Goal: Task Accomplishment & Management: Use online tool/utility

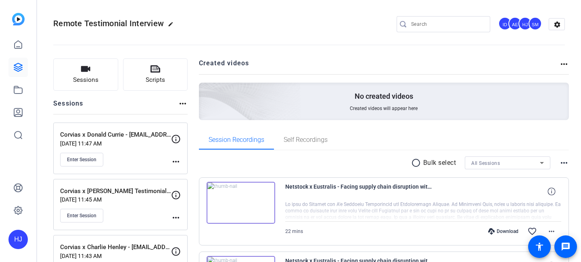
click at [457, 83] on div "No created videos Created videos will appear here" at bounding box center [384, 101] width 370 height 37
click at [437, 23] on input "Search" at bounding box center [447, 24] width 73 height 10
click at [432, 23] on input "Search" at bounding box center [447, 24] width 73 height 10
paste input "The Strategic Coach, Inc. x [PERSON_NAME]"
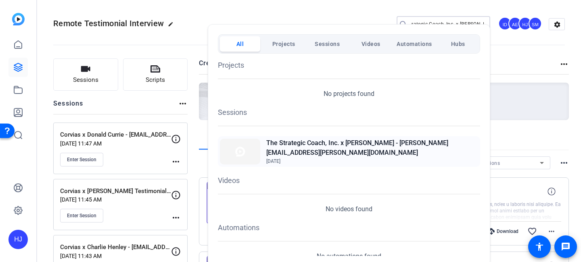
type input "The Strategic Coach, Inc. x [PERSON_NAME]"
click at [341, 141] on div "The Strategic Coach, Inc. x [PERSON_NAME] - [PERSON_NAME][EMAIL_ADDRESS][PERSON…" at bounding box center [349, 151] width 262 height 31
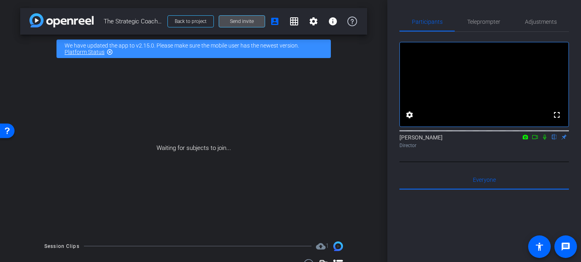
click at [231, 22] on span "Send invite" at bounding box center [242, 21] width 24 height 6
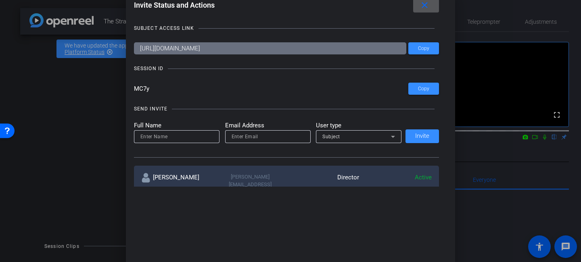
click at [420, 8] on mat-icon "close" at bounding box center [424, 5] width 10 height 10
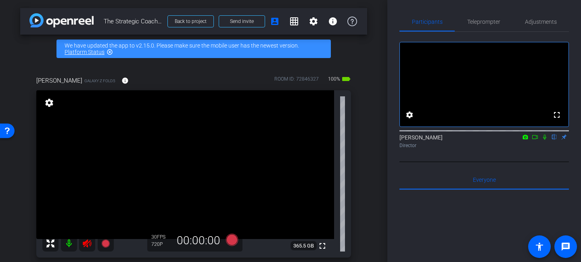
click at [88, 247] on icon at bounding box center [87, 244] width 10 height 10
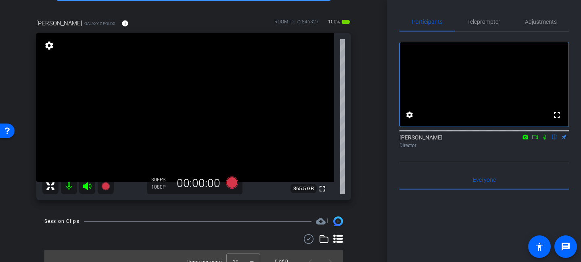
scroll to position [58, 0]
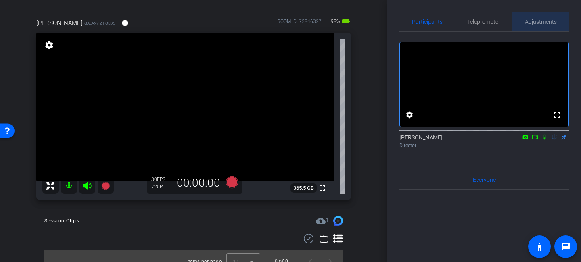
click at [533, 21] on span "Adjustments" at bounding box center [541, 22] width 32 height 6
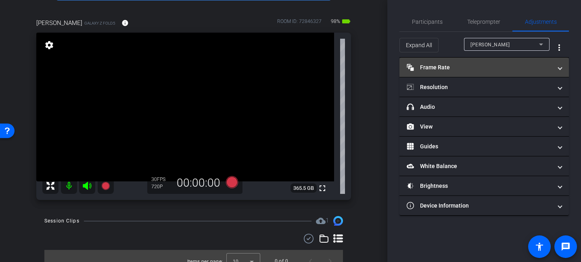
click at [442, 69] on mat-panel-title "Frame Rate Frame Rate" at bounding box center [478, 67] width 145 height 8
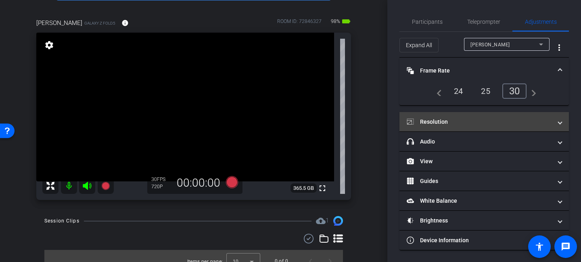
click at [430, 123] on mat-panel-title "Resolution" at bounding box center [478, 122] width 145 height 8
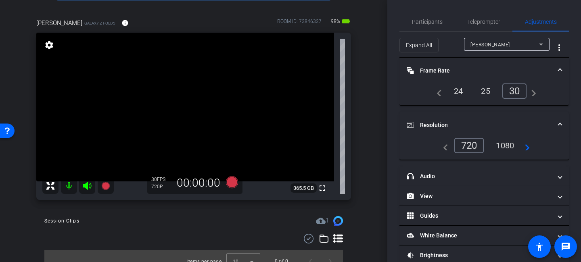
click at [498, 146] on div "1080" at bounding box center [504, 146] width 30 height 14
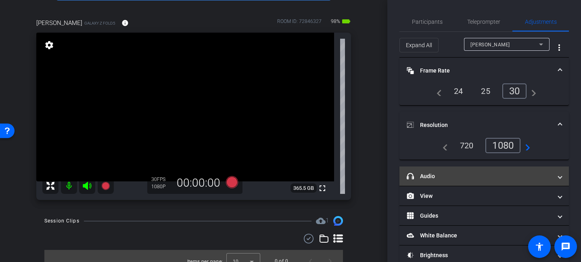
click at [443, 179] on mat-panel-title "headphone icon Audio" at bounding box center [478, 176] width 145 height 8
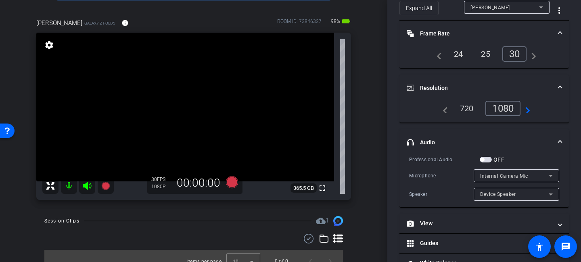
scroll to position [36, 0]
click at [458, 55] on div "24" at bounding box center [458, 55] width 21 height 14
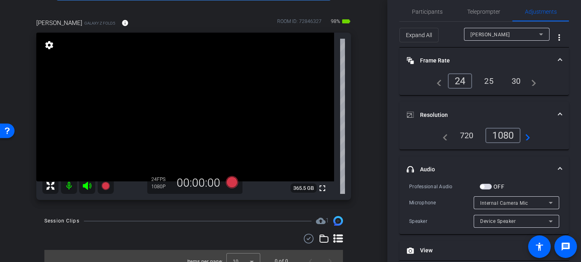
scroll to position [0, 0]
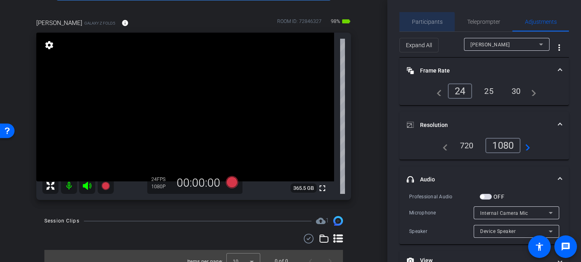
click at [425, 22] on span "Participants" at bounding box center [427, 22] width 31 height 6
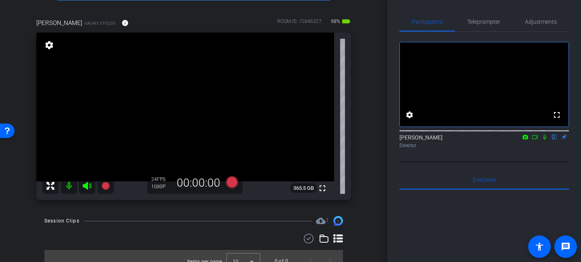
scroll to position [68, 0]
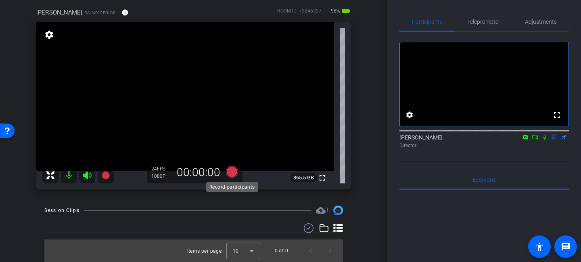
click at [231, 172] on icon at bounding box center [232, 172] width 12 height 12
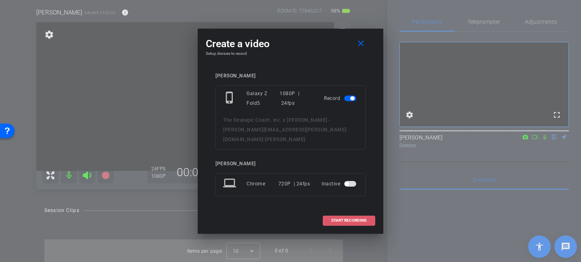
click at [351, 219] on span "START RECORDING" at bounding box center [348, 221] width 35 height 4
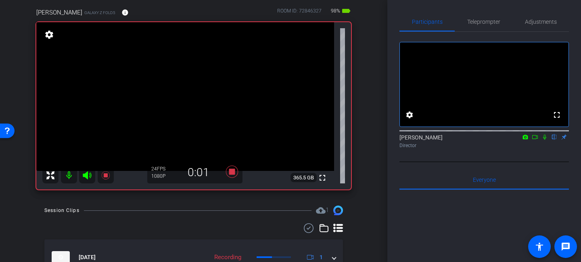
click at [543, 140] on icon at bounding box center [544, 137] width 6 height 6
click at [233, 171] on icon at bounding box center [232, 172] width 12 height 12
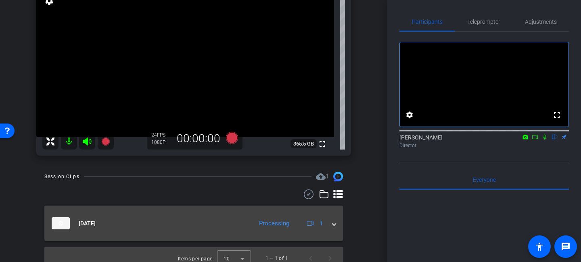
scroll to position [110, 0]
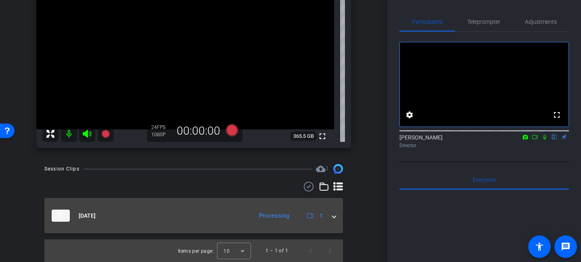
click at [333, 217] on span at bounding box center [333, 216] width 3 height 8
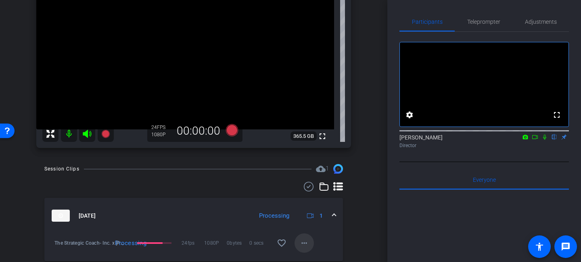
click at [304, 244] on mat-icon "more_horiz" at bounding box center [304, 243] width 10 height 10
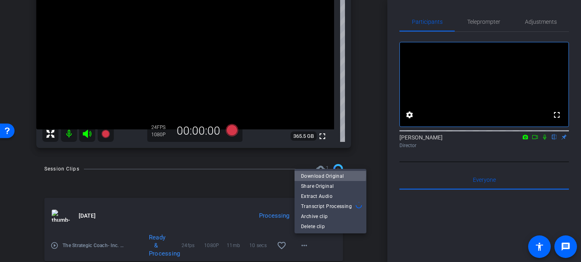
click at [328, 175] on span "Download Original" at bounding box center [330, 176] width 59 height 10
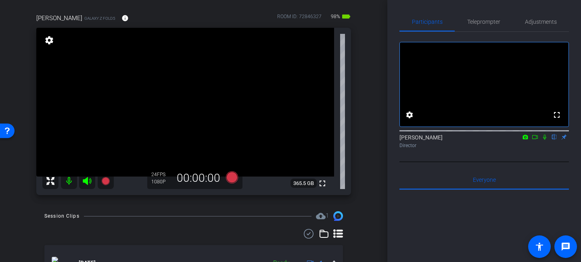
scroll to position [62, 0]
click at [85, 181] on icon at bounding box center [87, 182] width 8 height 8
click at [68, 181] on mat-icon at bounding box center [69, 182] width 16 height 16
click at [88, 183] on icon at bounding box center [87, 182] width 10 height 10
click at [71, 183] on mat-icon at bounding box center [69, 182] width 16 height 16
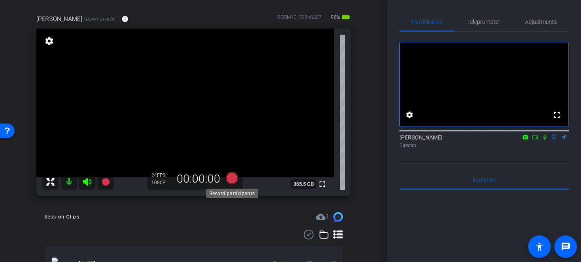
click at [231, 179] on icon at bounding box center [232, 178] width 12 height 12
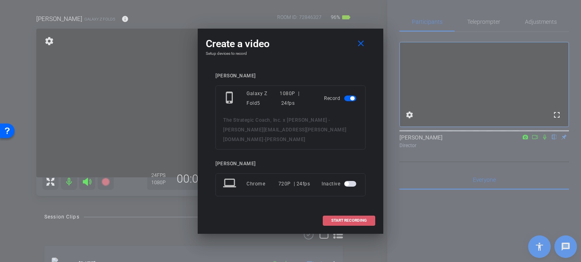
click at [332, 219] on span "START RECORDING" at bounding box center [348, 221] width 35 height 4
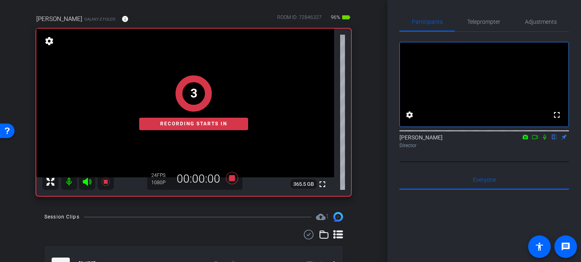
click at [534, 140] on icon at bounding box center [534, 137] width 6 height 6
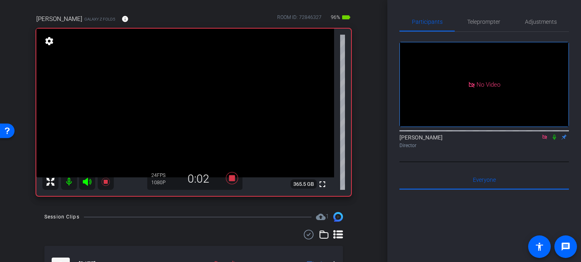
click at [555, 141] on mat-icon at bounding box center [554, 136] width 10 height 7
click at [553, 140] on icon at bounding box center [554, 137] width 6 height 6
click at [552, 140] on icon at bounding box center [554, 137] width 6 height 6
click at [554, 140] on icon at bounding box center [554, 137] width 4 height 5
click at [554, 140] on icon at bounding box center [554, 137] width 6 height 6
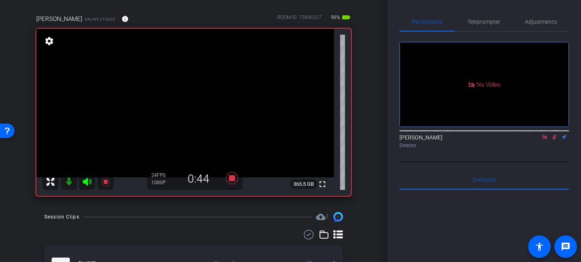
click at [554, 140] on icon at bounding box center [554, 137] width 4 height 5
click at [552, 140] on icon at bounding box center [554, 137] width 6 height 6
click at [553, 140] on icon at bounding box center [554, 137] width 4 height 5
click at [552, 140] on icon at bounding box center [554, 137] width 6 height 6
click at [554, 140] on icon at bounding box center [554, 137] width 4 height 5
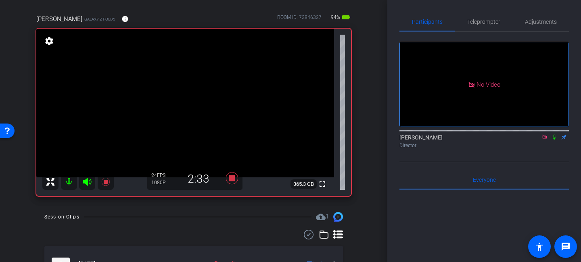
click at [554, 140] on icon at bounding box center [554, 137] width 6 height 6
click at [554, 140] on icon at bounding box center [554, 137] width 4 height 5
click at [551, 140] on icon at bounding box center [554, 137] width 6 height 6
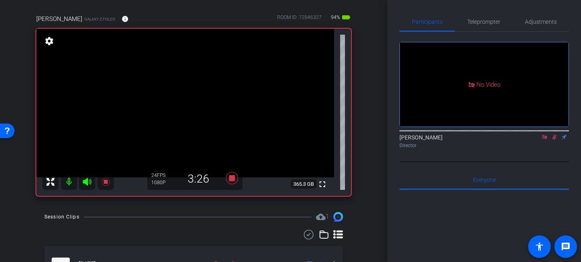
click at [554, 140] on icon at bounding box center [554, 137] width 4 height 5
click at [555, 140] on icon at bounding box center [554, 137] width 6 height 6
click at [555, 140] on icon at bounding box center [554, 137] width 4 height 5
click at [553, 140] on icon at bounding box center [554, 137] width 6 height 6
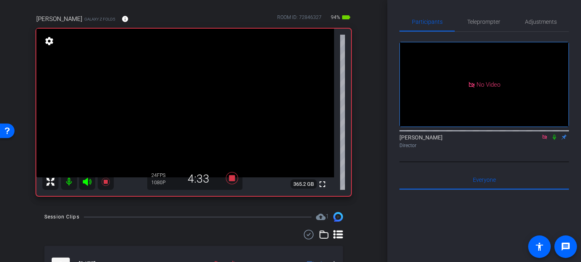
click at [557, 141] on mat-icon at bounding box center [554, 136] width 10 height 7
click at [554, 140] on icon at bounding box center [554, 137] width 6 height 6
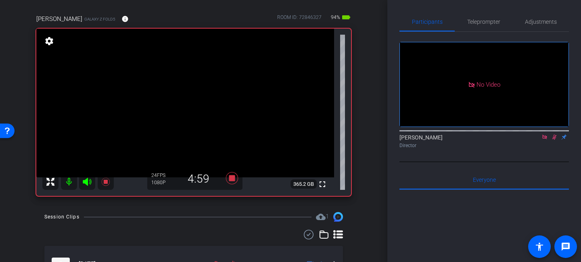
click at [554, 140] on icon at bounding box center [554, 137] width 6 height 6
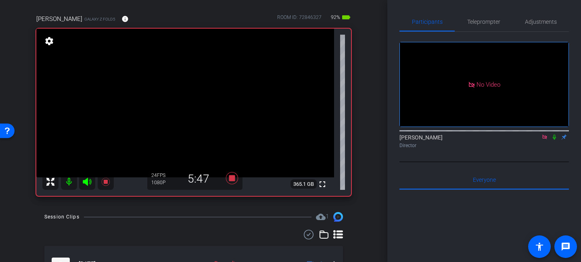
click at [554, 140] on icon at bounding box center [554, 137] width 6 height 6
click at [554, 141] on mat-icon at bounding box center [554, 136] width 10 height 7
click at [555, 140] on icon at bounding box center [554, 137] width 6 height 6
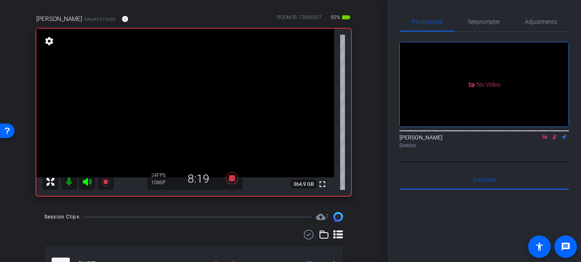
click at [553, 140] on icon at bounding box center [554, 137] width 6 height 6
click at [555, 140] on icon at bounding box center [554, 137] width 6 height 6
click at [560, 133] on div at bounding box center [483, 130] width 169 height 6
click at [554, 140] on icon at bounding box center [554, 137] width 6 height 6
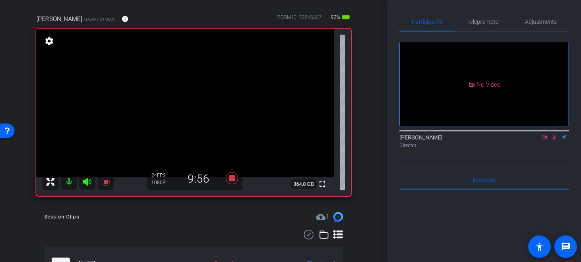
click at [554, 140] on icon at bounding box center [554, 137] width 6 height 6
click at [554, 140] on icon at bounding box center [553, 137] width 3 height 5
click at [554, 140] on icon at bounding box center [554, 137] width 4 height 5
click at [554, 140] on icon at bounding box center [553, 137] width 3 height 5
click at [554, 140] on icon at bounding box center [554, 137] width 4 height 5
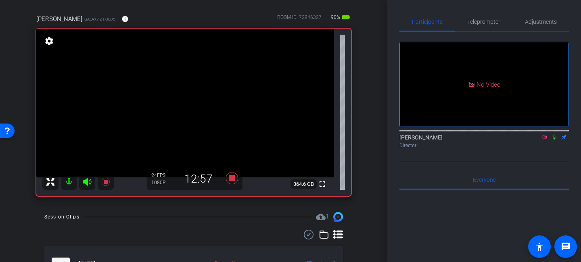
click at [553, 140] on icon at bounding box center [554, 137] width 6 height 6
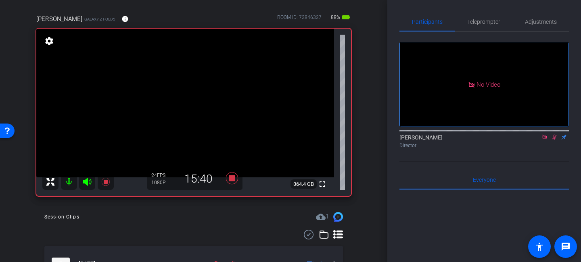
click at [552, 140] on icon at bounding box center [554, 137] width 6 height 6
click at [554, 140] on icon at bounding box center [553, 137] width 3 height 5
click at [554, 140] on icon at bounding box center [554, 137] width 4 height 5
click at [552, 140] on icon at bounding box center [554, 137] width 6 height 6
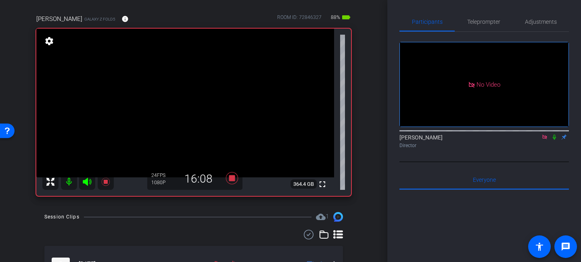
click at [552, 140] on icon at bounding box center [553, 137] width 3 height 5
click at [552, 140] on icon at bounding box center [554, 137] width 6 height 6
click at [554, 140] on icon at bounding box center [554, 137] width 6 height 6
click at [553, 140] on icon at bounding box center [554, 137] width 6 height 6
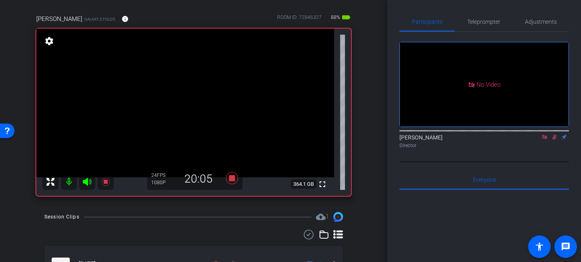
click at [552, 140] on icon at bounding box center [554, 137] width 6 height 6
click at [555, 140] on icon at bounding box center [554, 137] width 6 height 6
click at [555, 140] on icon at bounding box center [554, 137] width 4 height 5
click at [554, 140] on icon at bounding box center [553, 137] width 3 height 5
click at [554, 140] on icon at bounding box center [554, 137] width 4 height 5
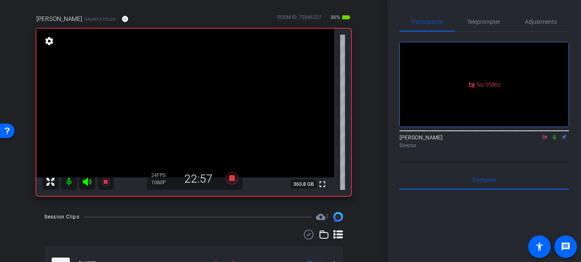
click at [552, 140] on icon at bounding box center [554, 137] width 6 height 6
click at [553, 140] on icon at bounding box center [553, 137] width 3 height 5
click at [553, 140] on icon at bounding box center [554, 137] width 4 height 5
click at [554, 140] on icon at bounding box center [554, 137] width 6 height 6
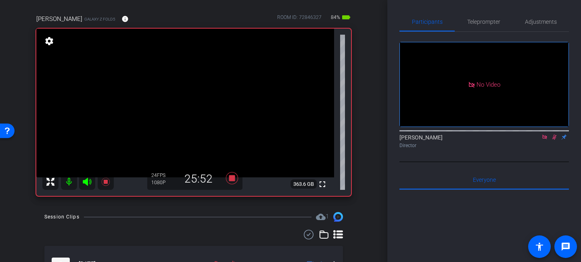
click at [554, 140] on icon at bounding box center [554, 137] width 6 height 6
click at [545, 139] on icon at bounding box center [544, 137] width 4 height 4
click at [545, 140] on icon at bounding box center [544, 137] width 6 height 6
click at [543, 140] on icon at bounding box center [544, 137] width 6 height 6
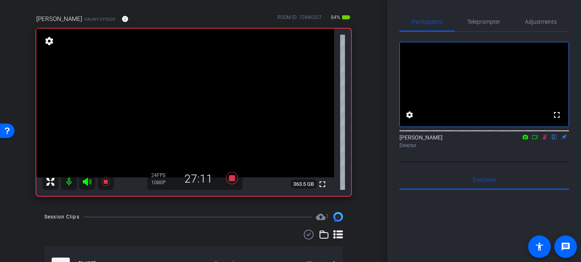
click at [545, 140] on icon at bounding box center [544, 137] width 6 height 6
click at [230, 178] on icon at bounding box center [232, 178] width 12 height 12
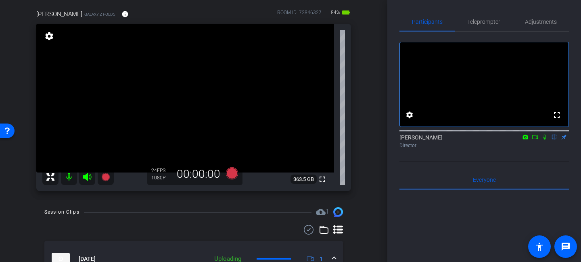
scroll to position [65, 0]
